Goal: Complete application form

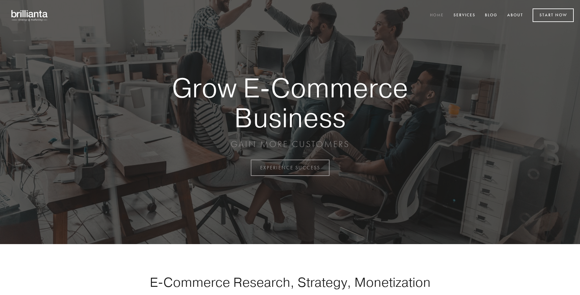
scroll to position [1645, 0]
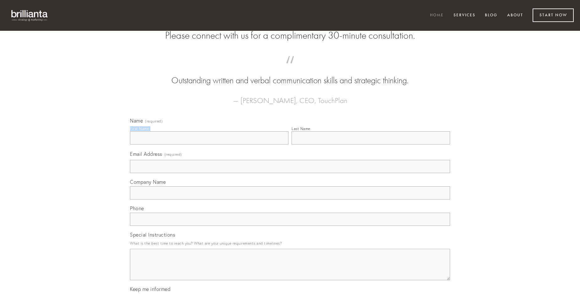
type input "[PERSON_NAME]"
click at [371, 144] on input "Last Name" at bounding box center [370, 137] width 158 height 13
type input "[PERSON_NAME]"
click at [290, 173] on input "Email Address (required)" at bounding box center [290, 166] width 320 height 13
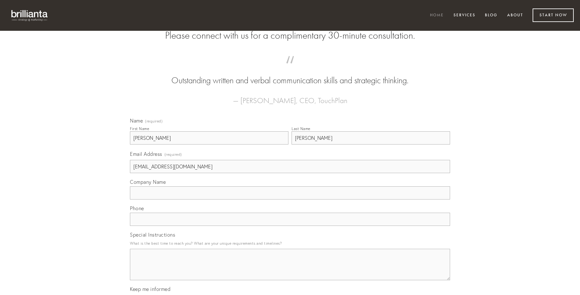
type input "[EMAIL_ADDRESS][DOMAIN_NAME]"
click at [290, 199] on input "Company Name" at bounding box center [290, 192] width 320 height 13
type input "nam"
click at [290, 226] on input "text" at bounding box center [290, 218] width 320 height 13
click at [290, 270] on textarea "Special Instructions" at bounding box center [290, 263] width 320 height 31
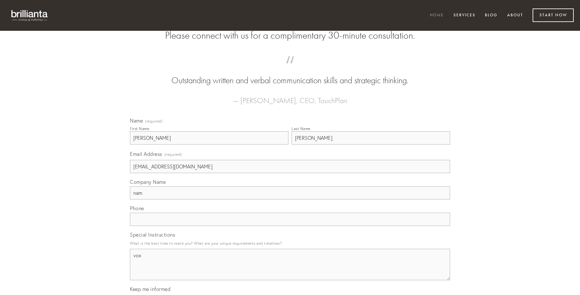
type textarea "vox"
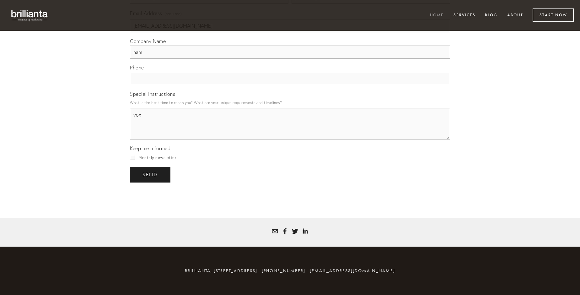
click at [151, 174] on span "send" at bounding box center [149, 175] width 15 height 6
